Goal: Information Seeking & Learning: Learn about a topic

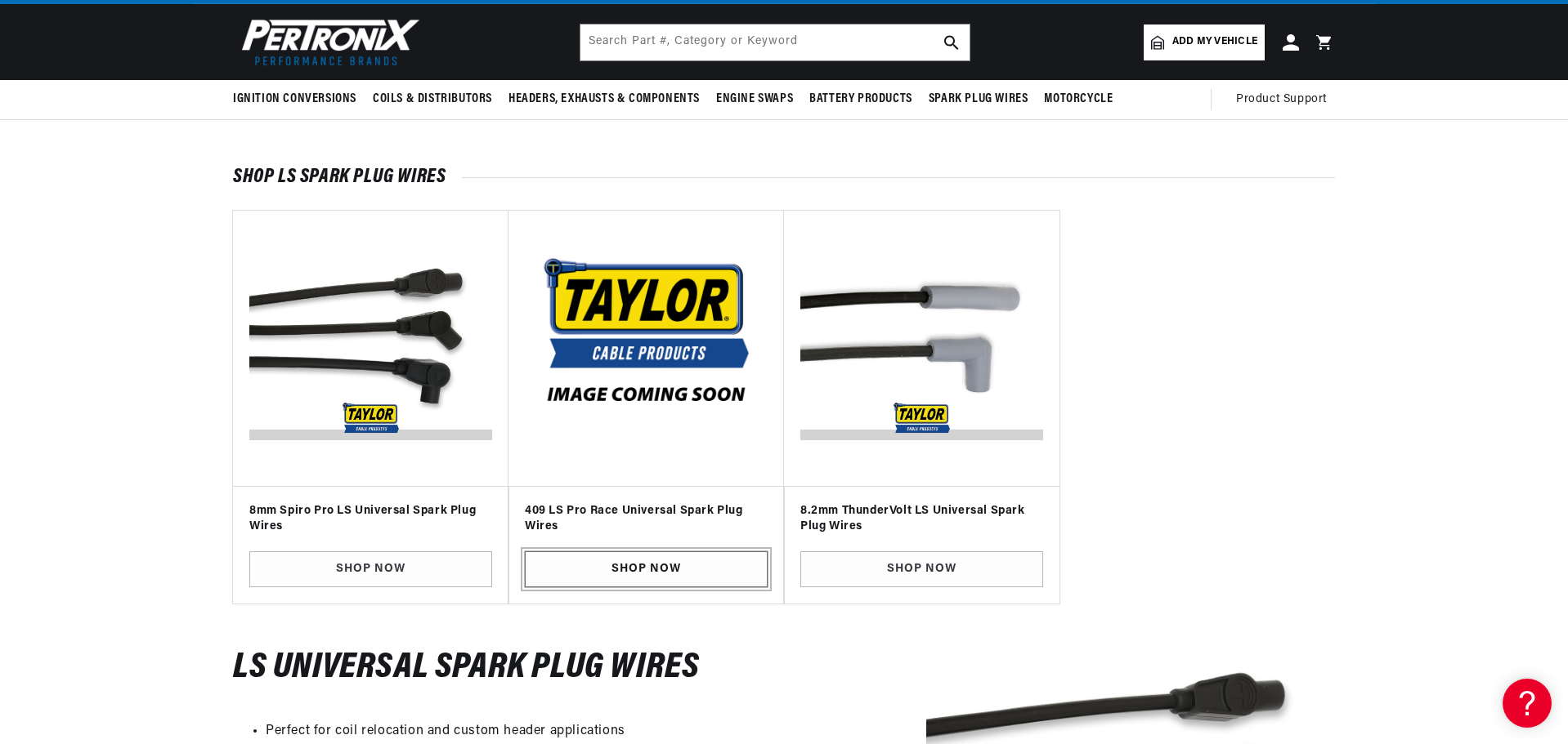
click at [638, 578] on link "SHOP NOW" at bounding box center [646, 570] width 243 height 37
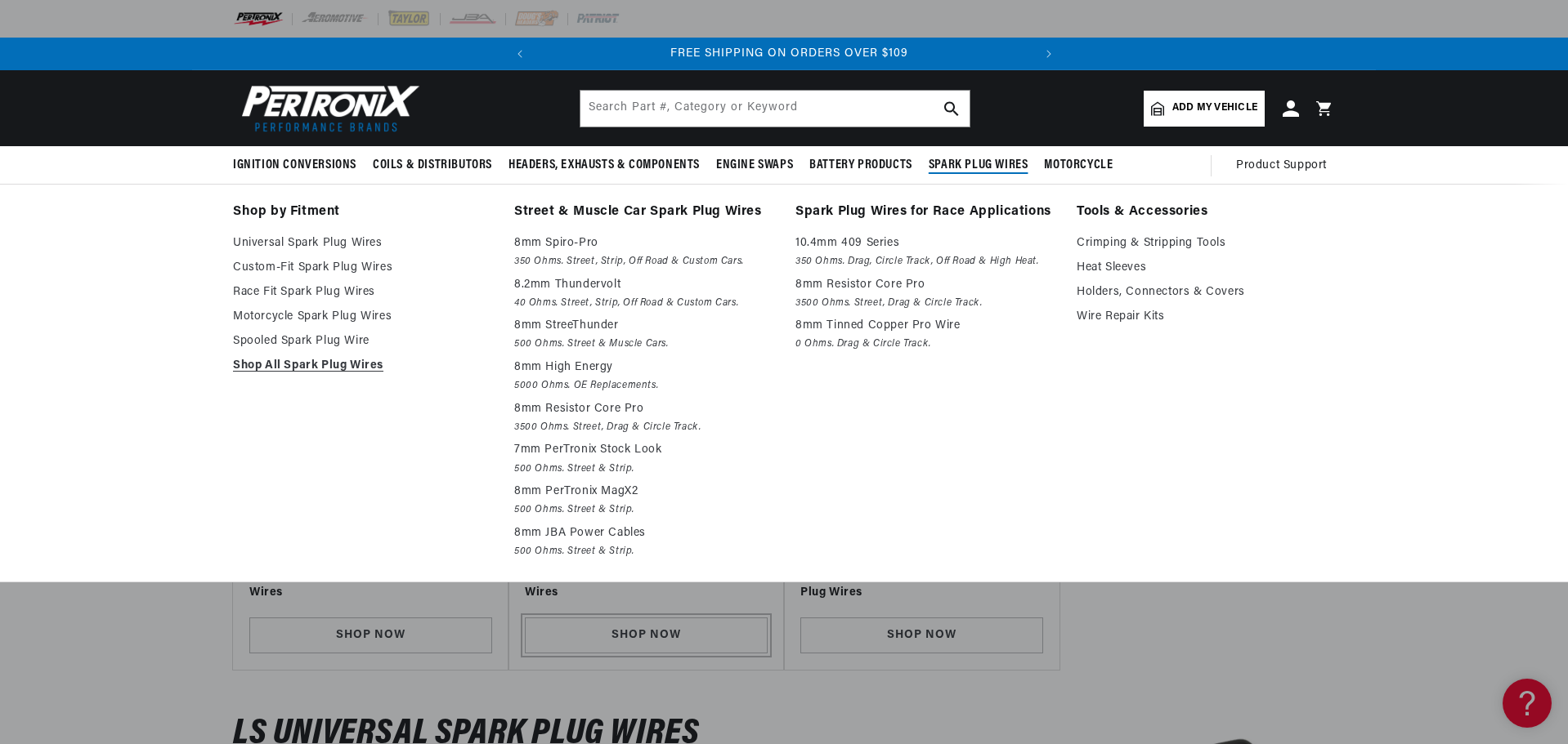
scroll to position [0, 496]
click at [558, 364] on p "8mm High Energy" at bounding box center [643, 368] width 258 height 19
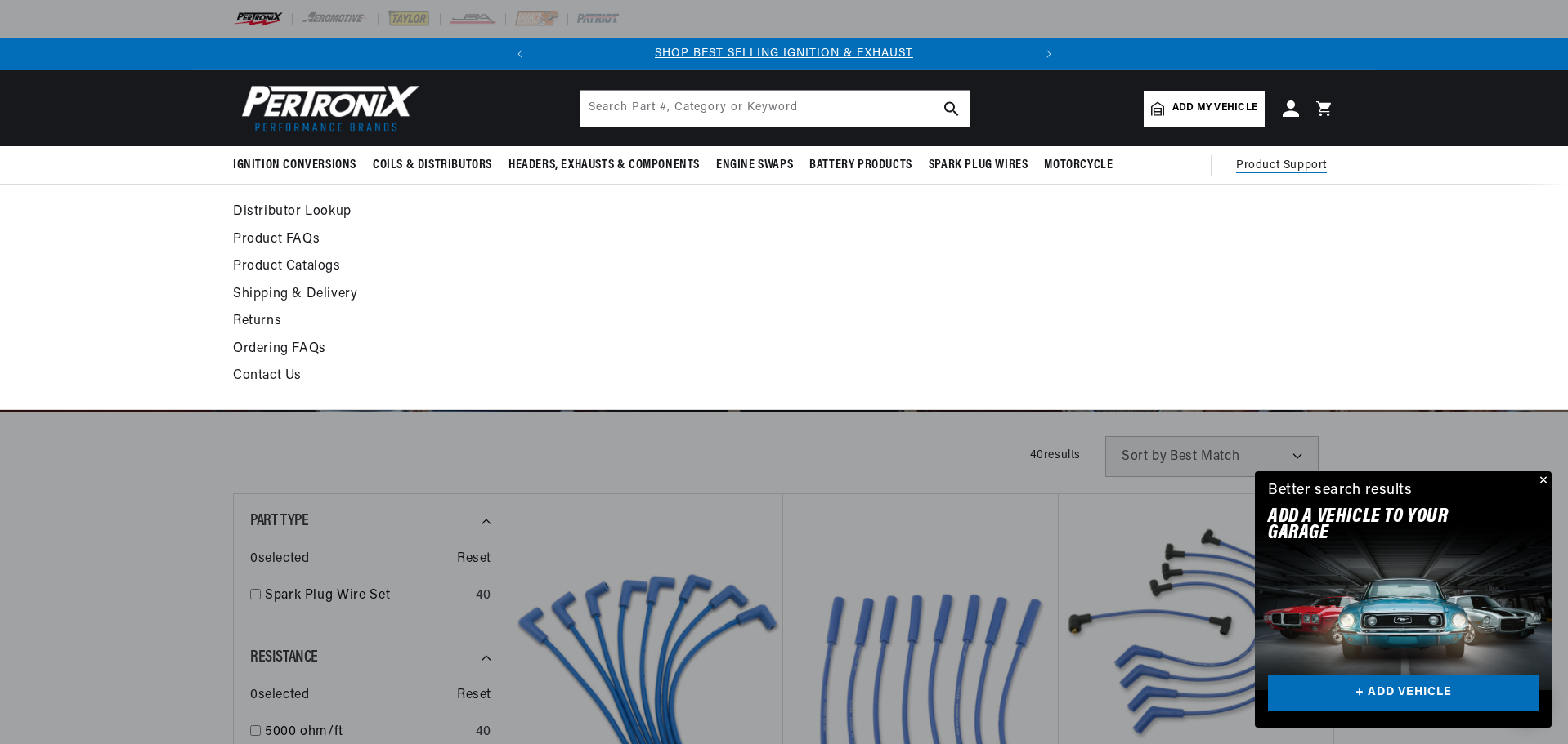
click at [282, 237] on link "Product FAQs" at bounding box center [635, 241] width 803 height 23
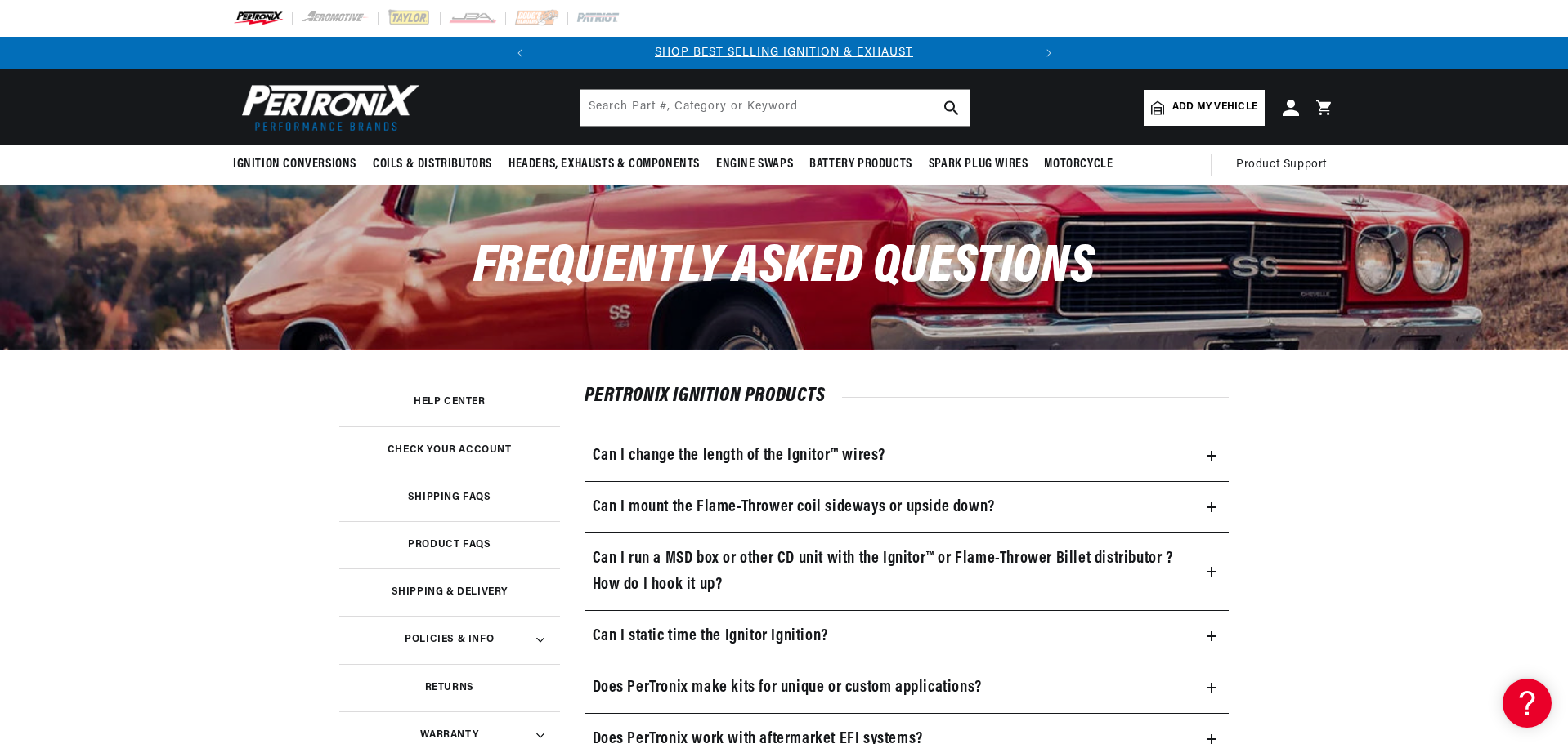
scroll to position [81, 0]
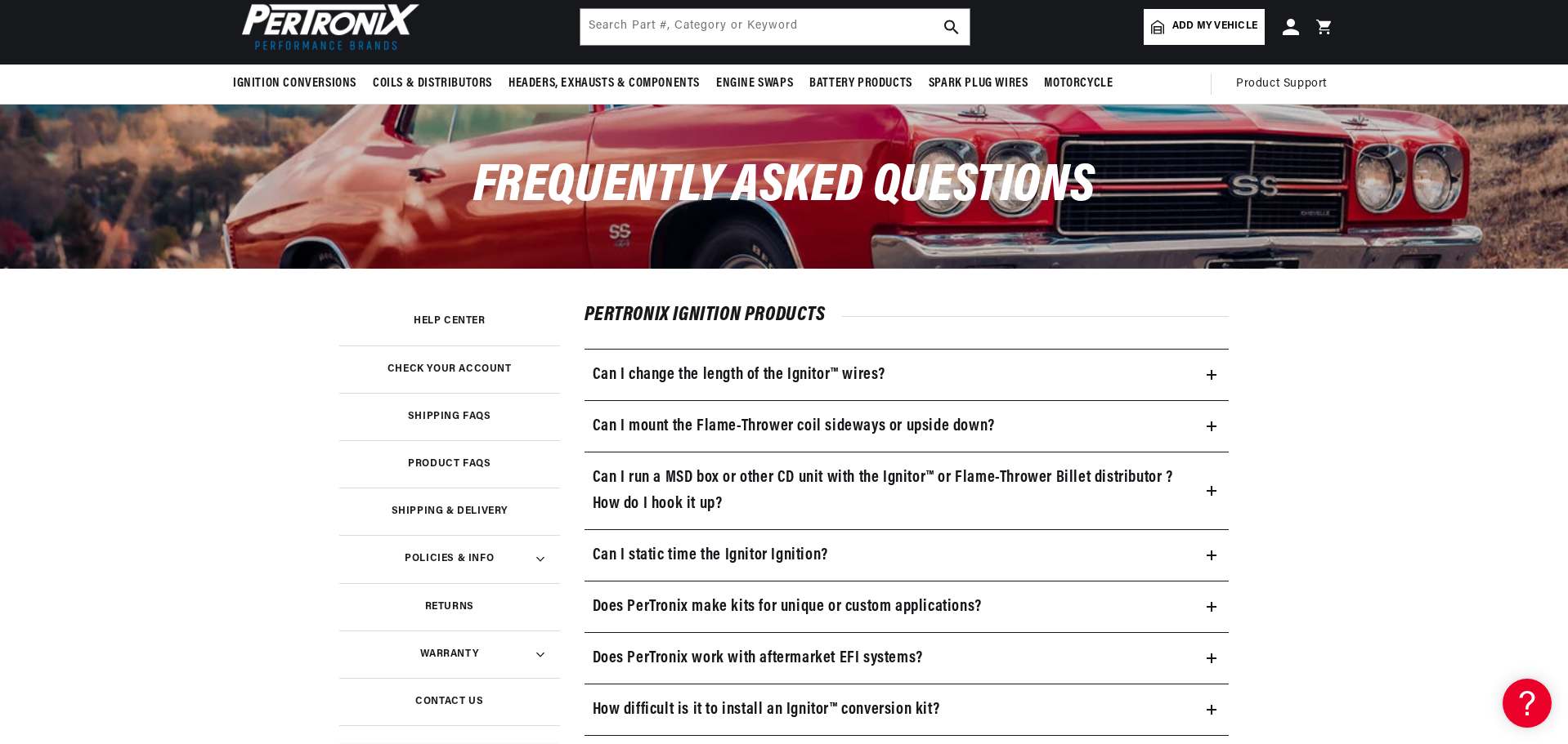
click at [797, 366] on h3 "Can I change the length of the Ignitor™ wires?" at bounding box center [739, 374] width 293 height 26
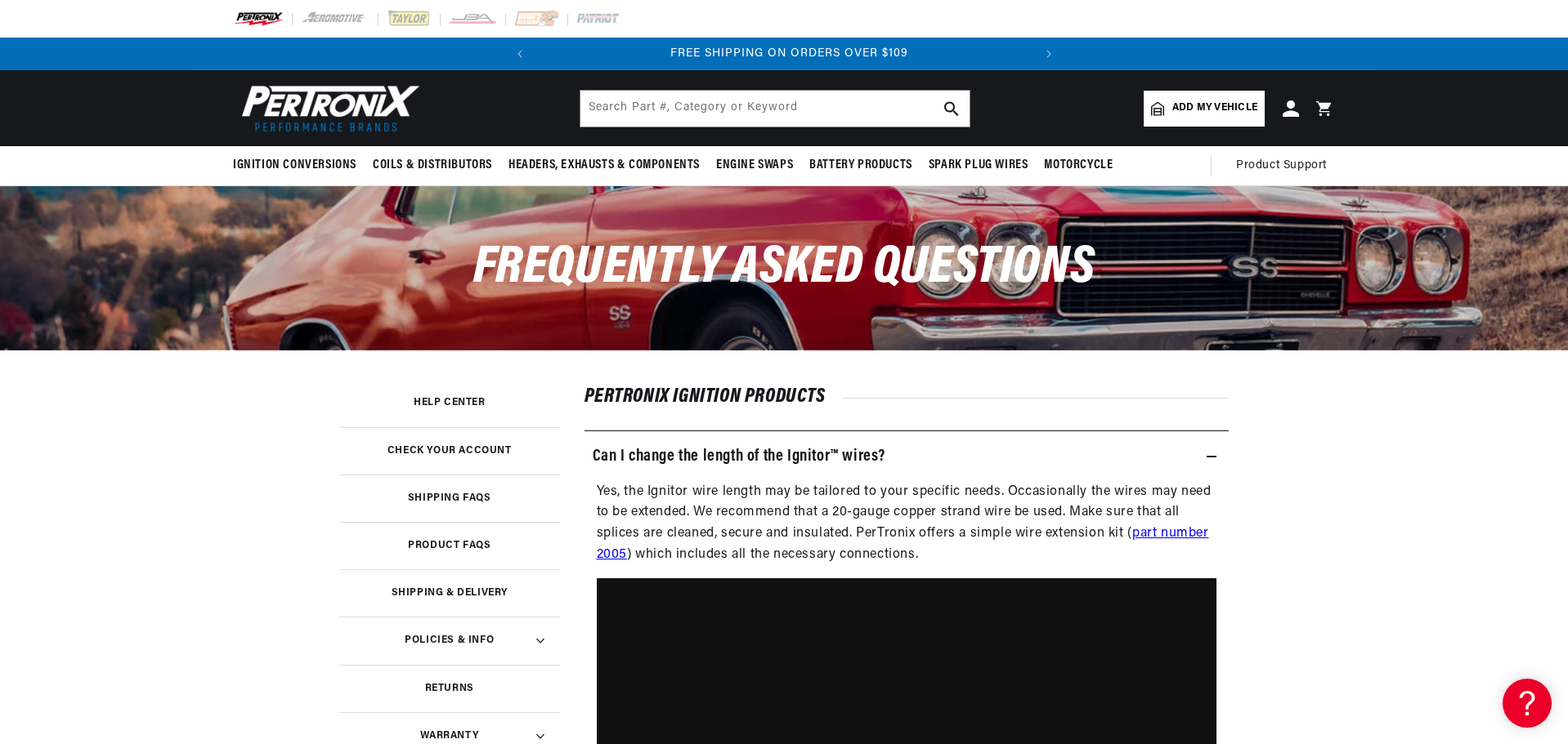
scroll to position [0, 496]
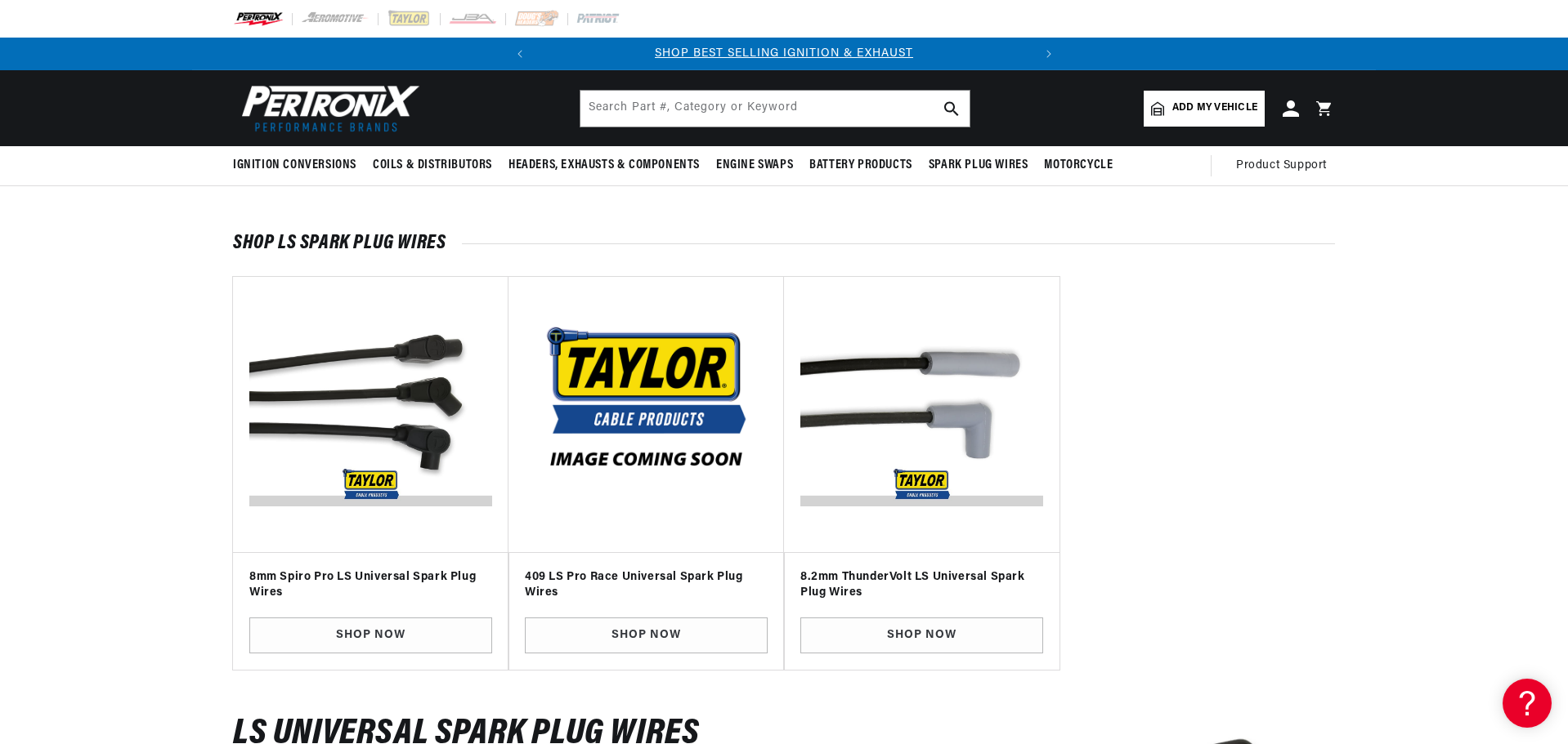
scroll to position [0, 496]
